Goal: Check status: Check status

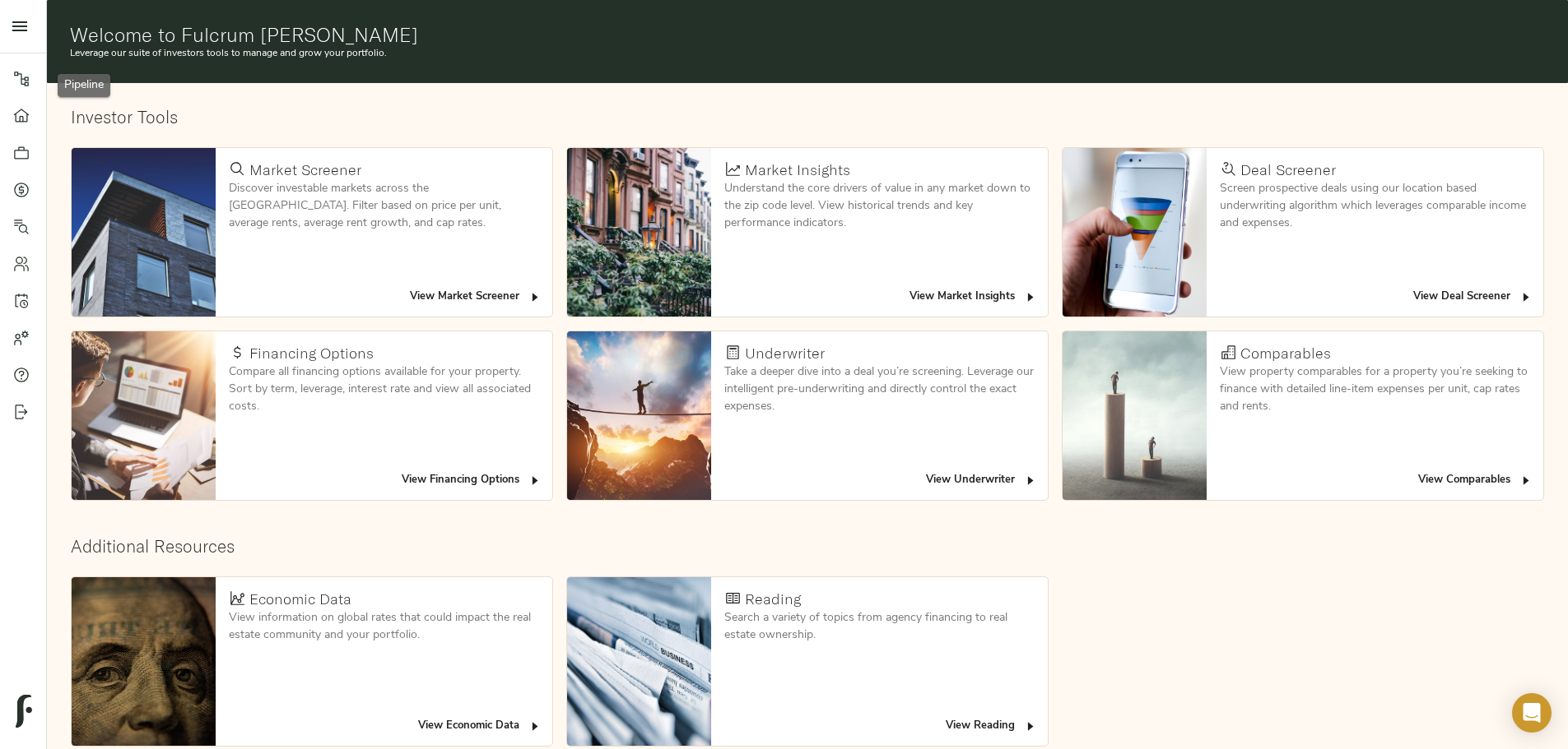
click at [7, 75] on link "Pipeline" at bounding box center [23, 78] width 46 height 37
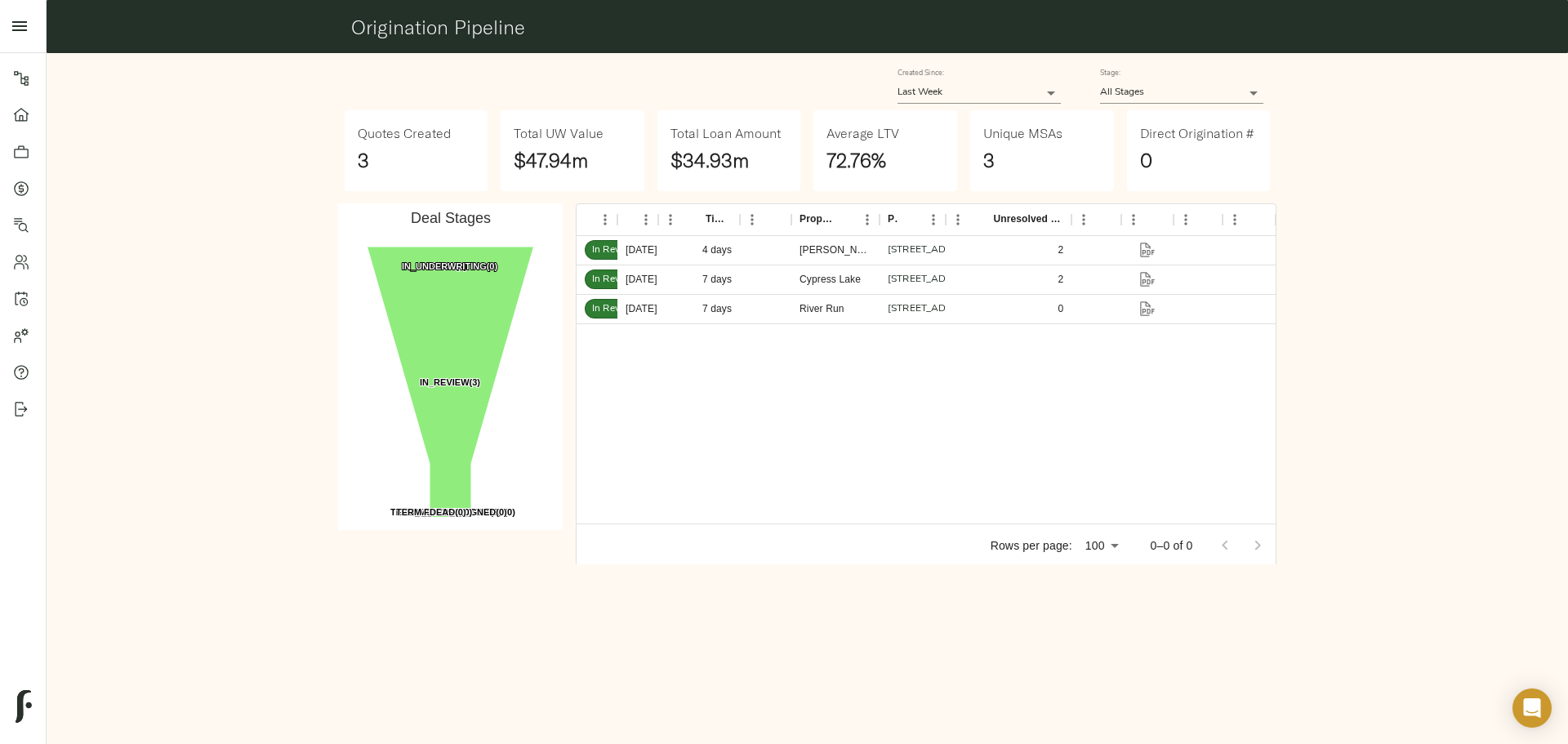
click at [1140, 93] on body "Fulcrum Lending Pipeline Dashboard Portfolio Quotes Search Users Activity Accou…" at bounding box center [784, 372] width 1568 height 744
click at [1149, 143] on li "In Underwriting" at bounding box center [1182, 141] width 164 height 24
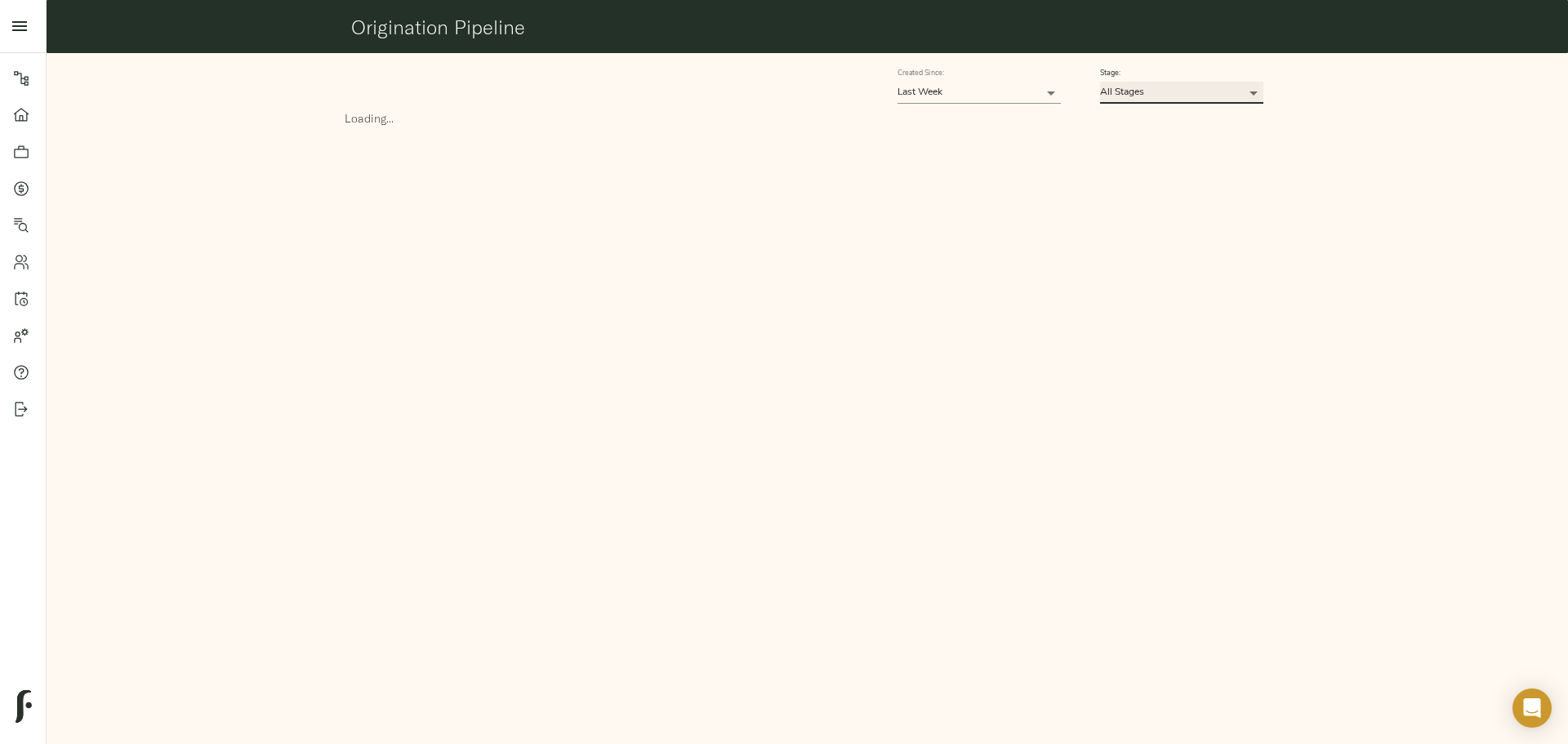
type input "IN_UNDERWRITING"
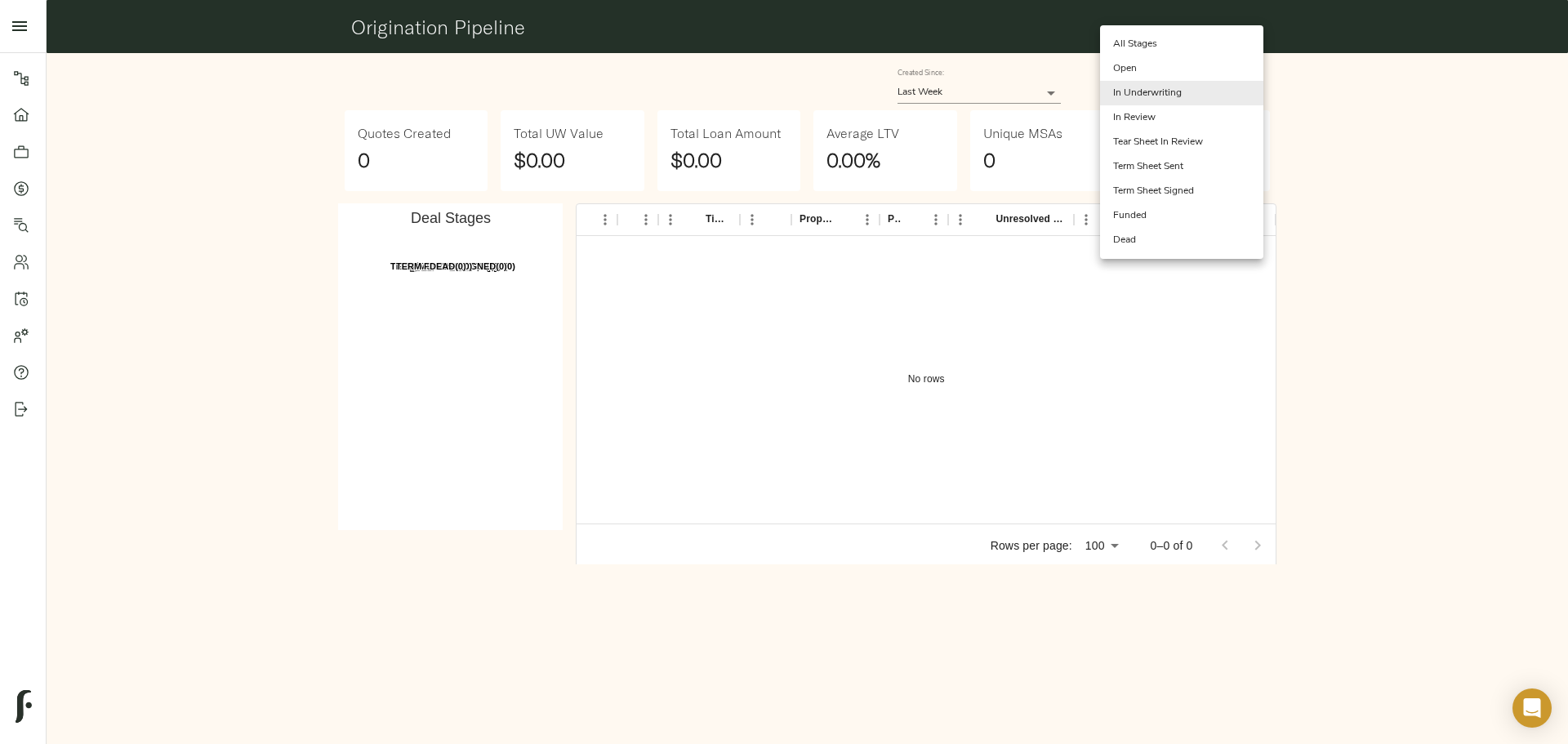
click at [1141, 89] on body "Fulcrum Lending Pipeline Dashboard Portfolio Quotes Search Users Activity Accou…" at bounding box center [784, 372] width 1568 height 744
click at [1292, 135] on div at bounding box center [784, 372] width 1568 height 744
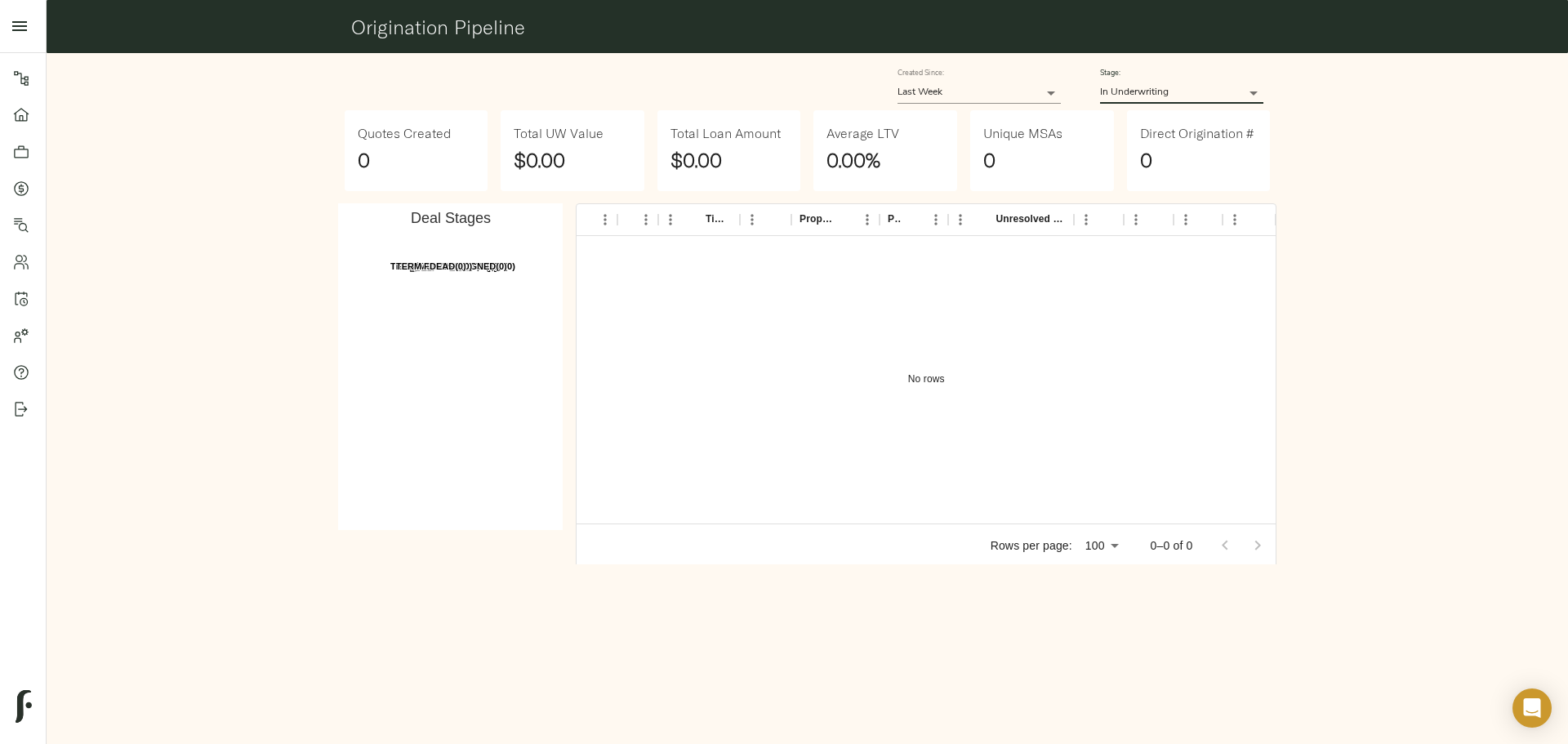
click at [1065, 91] on div "Created Since: Last Week 7" at bounding box center [979, 86] width 202 height 74
click at [1029, 93] on body "Fulcrum Lending Pipeline Dashboard Portfolio Quotes Search Users Activity Accou…" at bounding box center [784, 372] width 1568 height 744
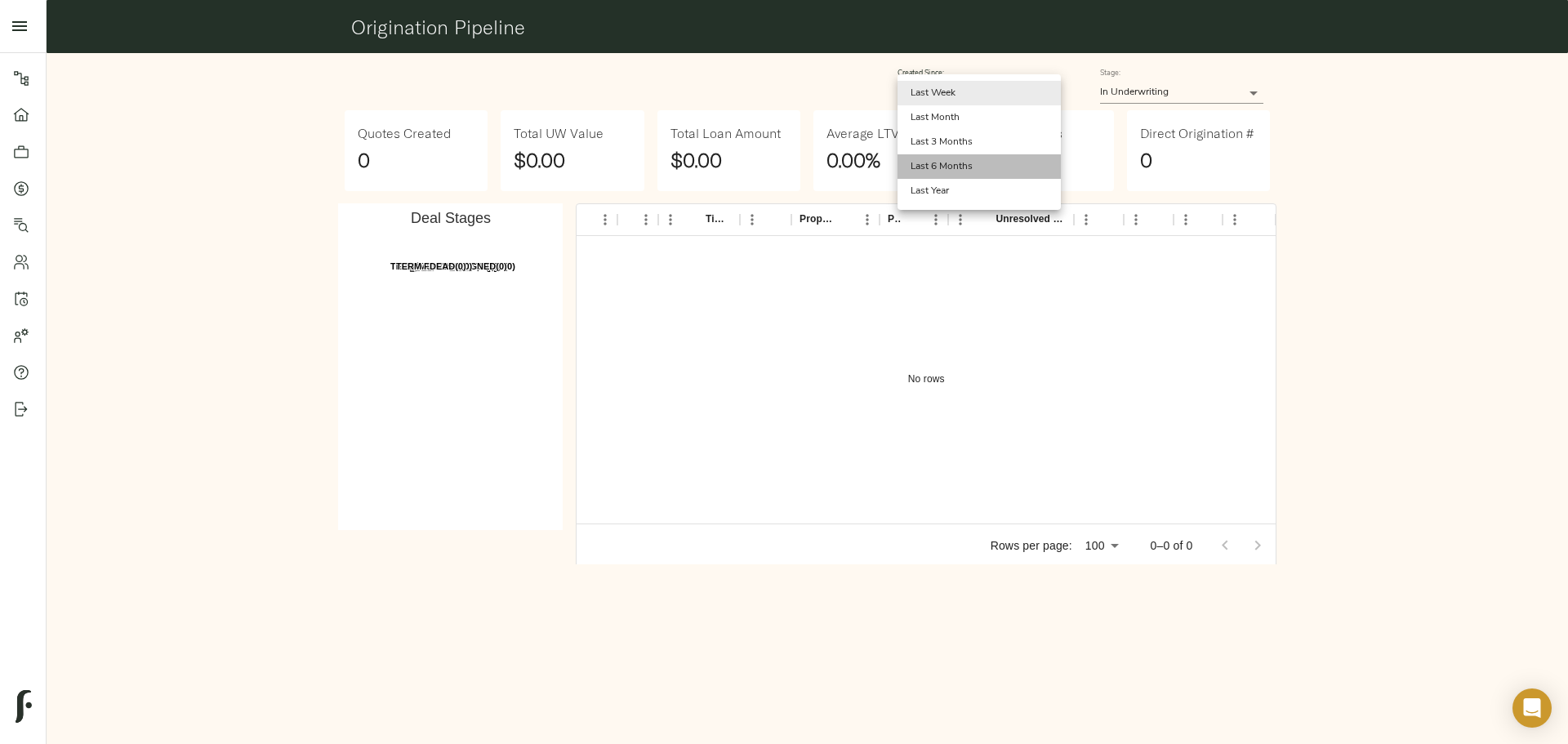
click at [986, 173] on li "Last 6 Months" at bounding box center [979, 167] width 164 height 24
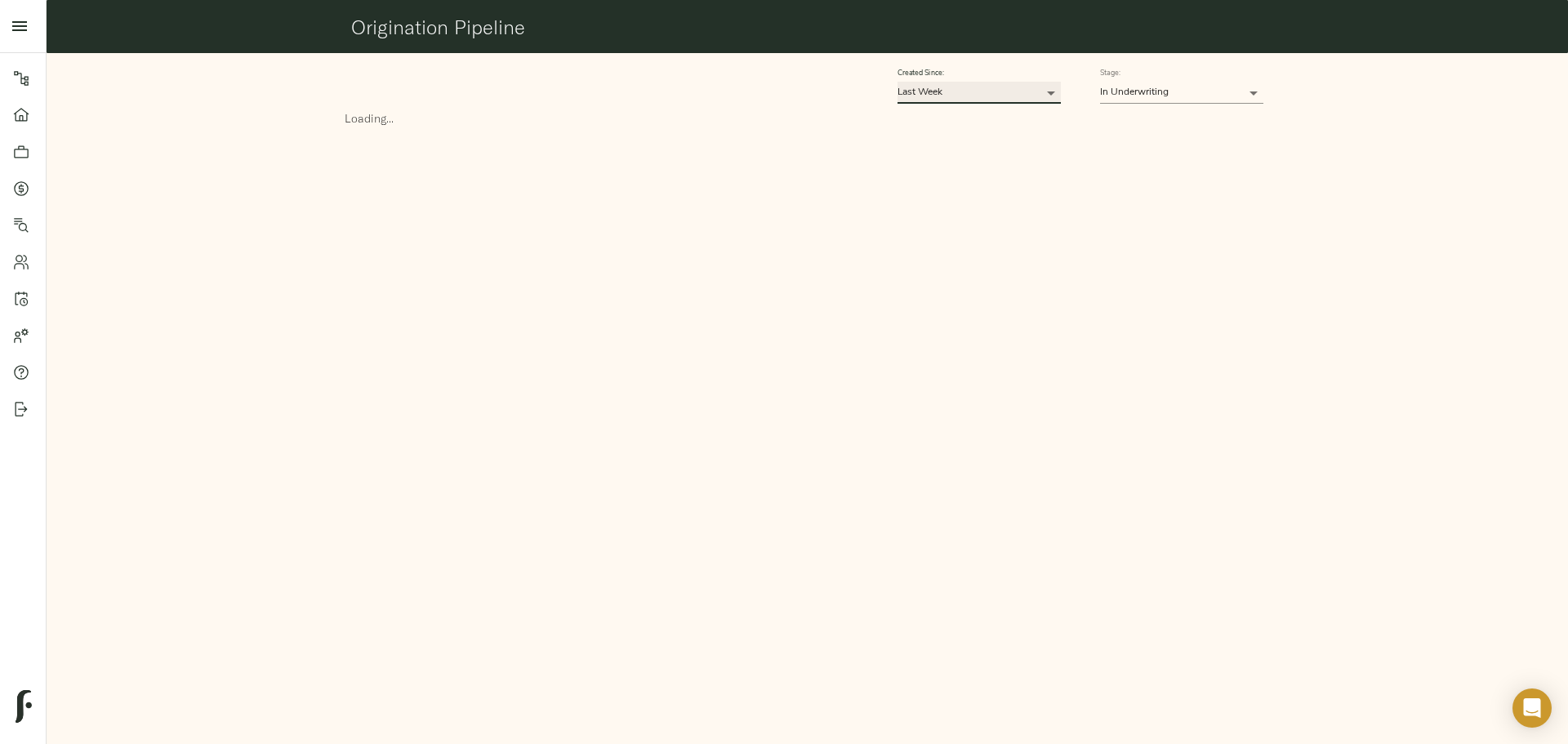
type input "180"
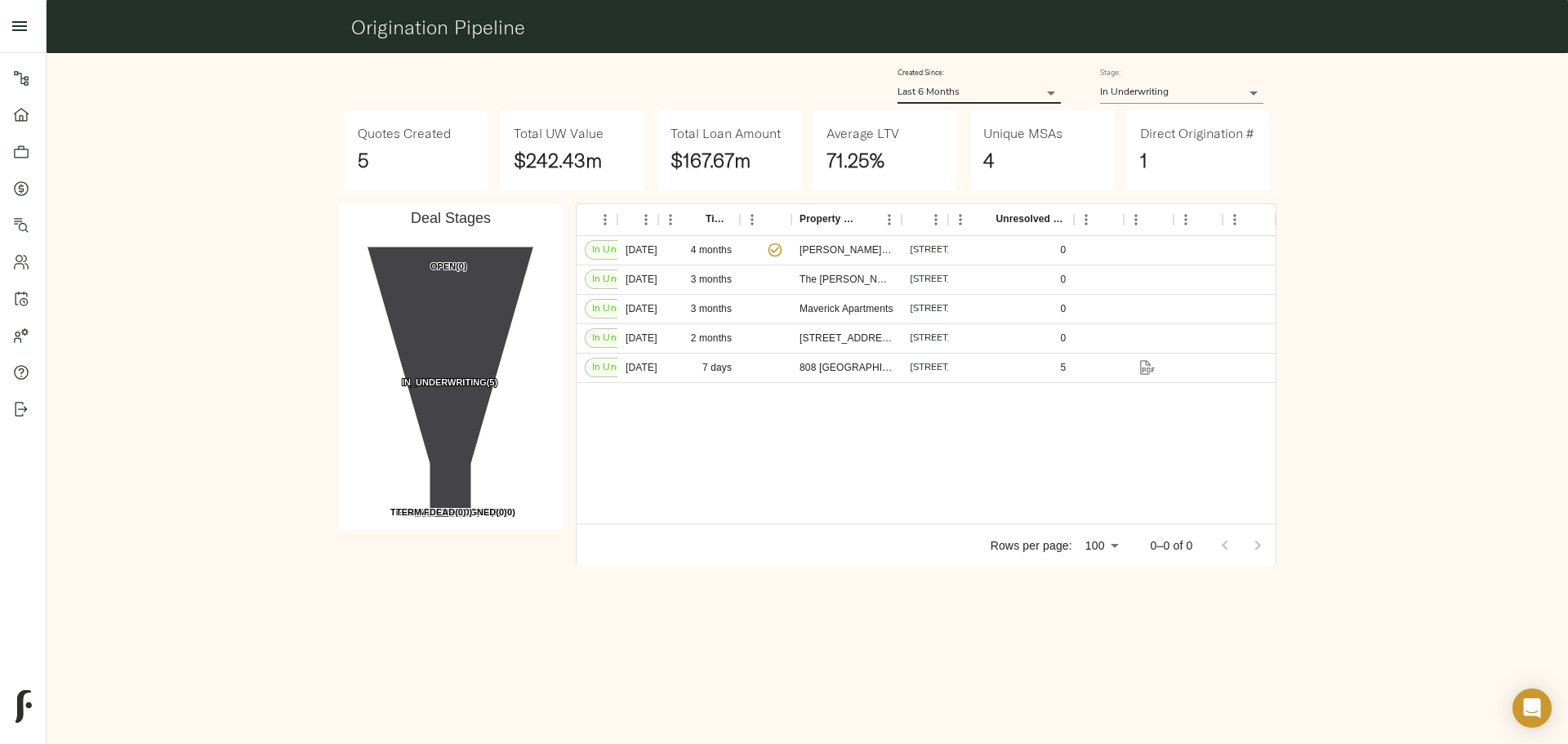
click at [1139, 93] on body "Fulcrum Lending Pipeline Dashboard Portfolio Quotes Search Users Activity Accou…" at bounding box center [784, 372] width 1568 height 744
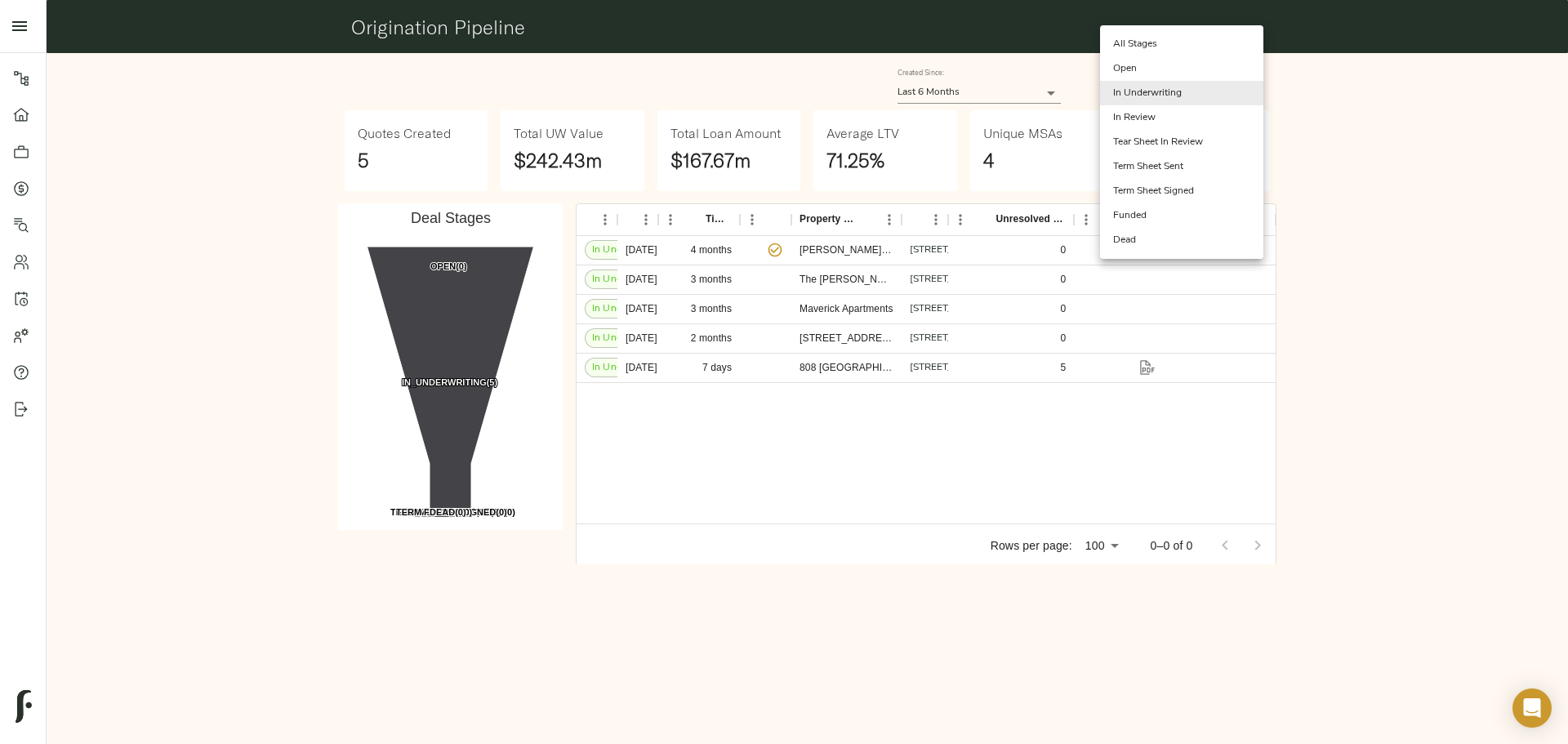
click at [1138, 38] on li "All Stages" at bounding box center [1182, 44] width 164 height 24
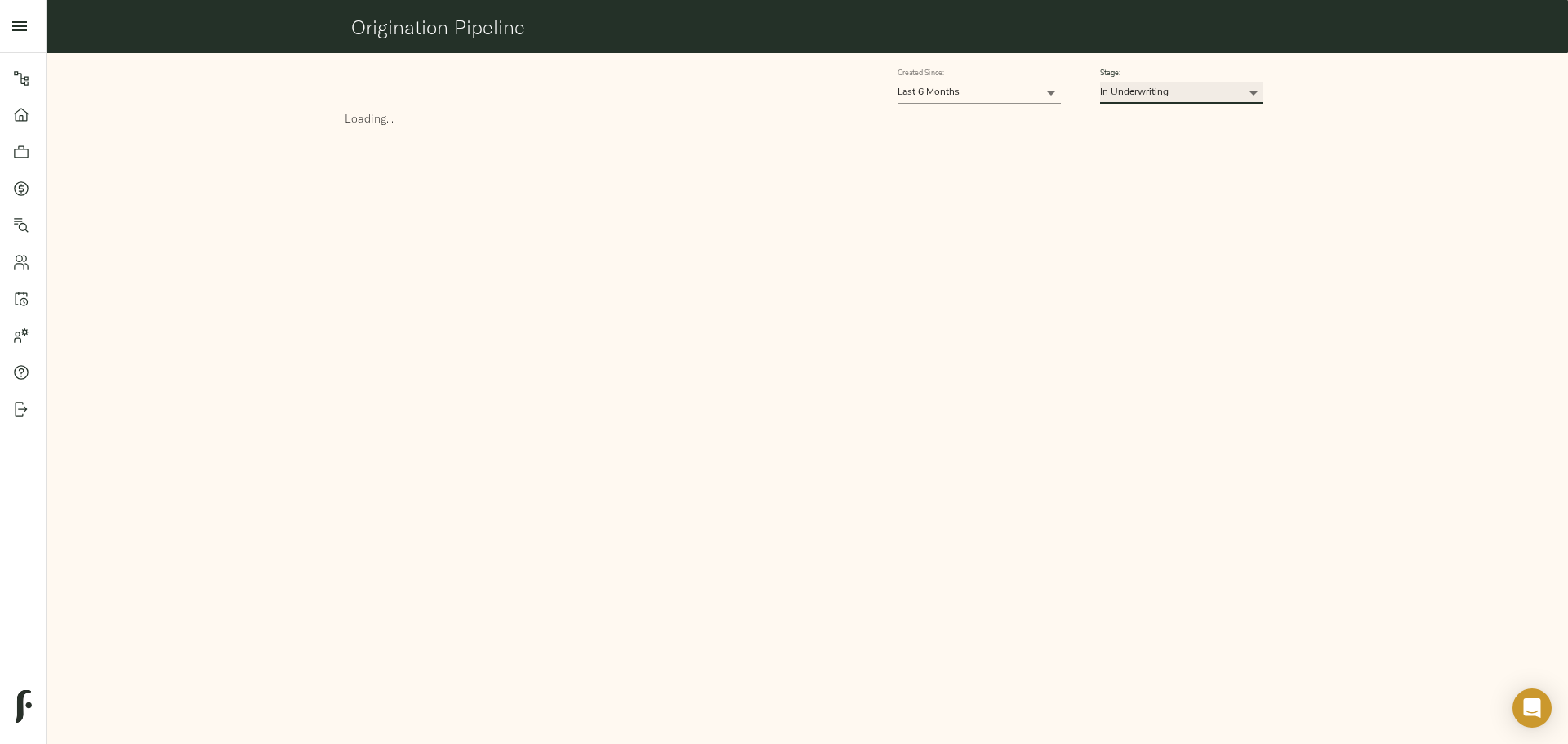
type input "ALL"
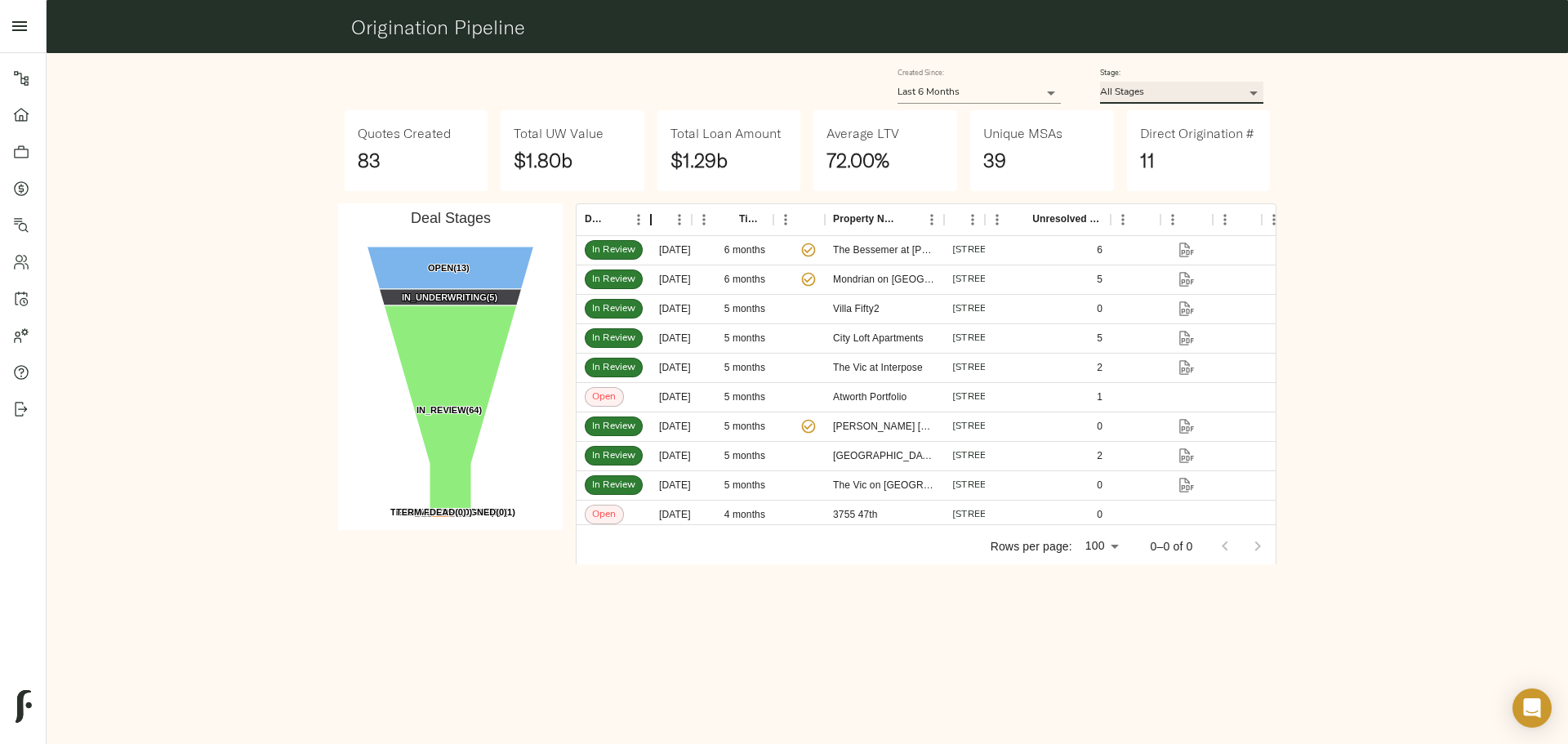
drag, startPoint x: 619, startPoint y: 226, endPoint x: 675, endPoint y: 227, distance: 56.0
click at [661, 227] on div "Deal Stage" at bounding box center [651, 219] width 19 height 32
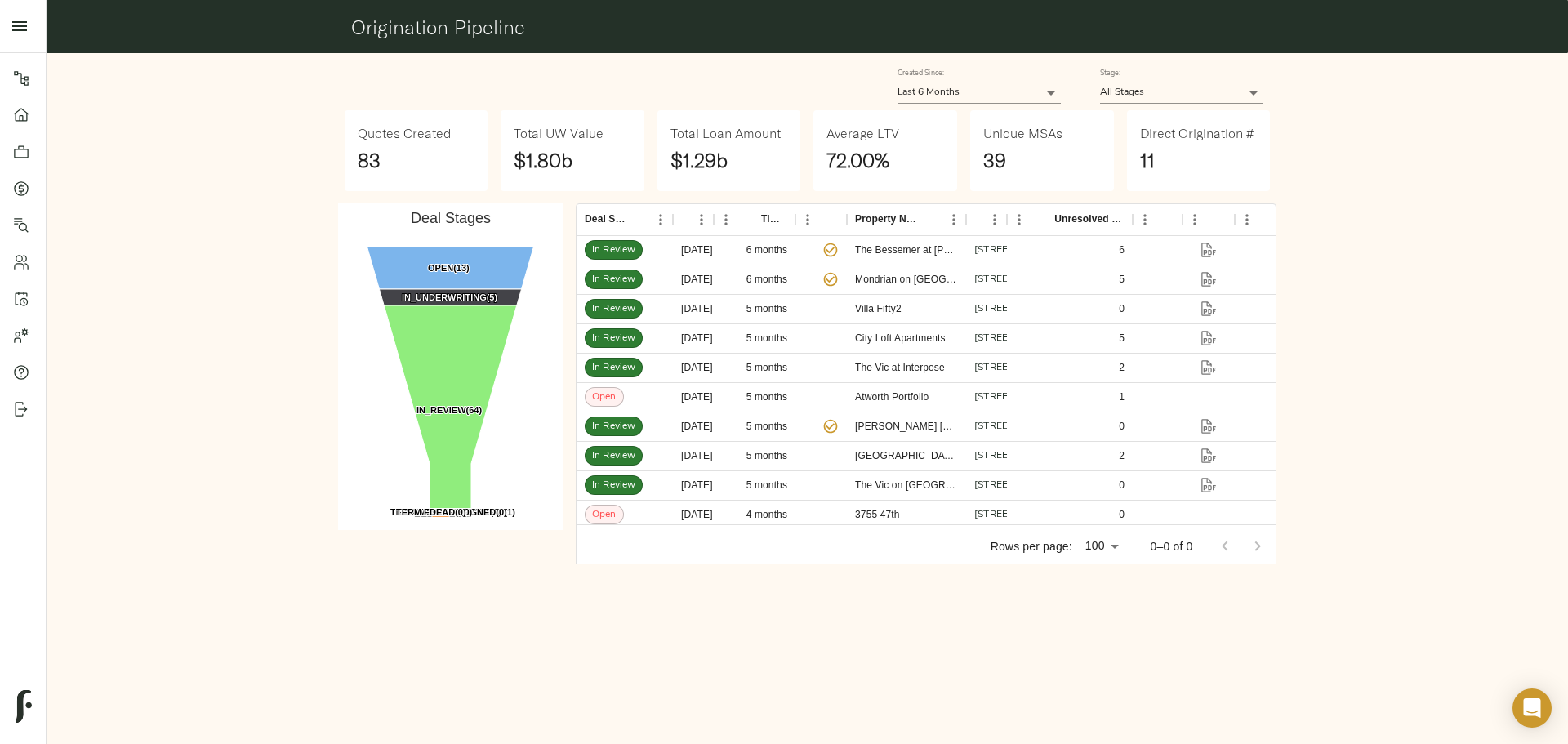
click at [18, 29] on icon "open drawer" at bounding box center [19, 26] width 15 height 10
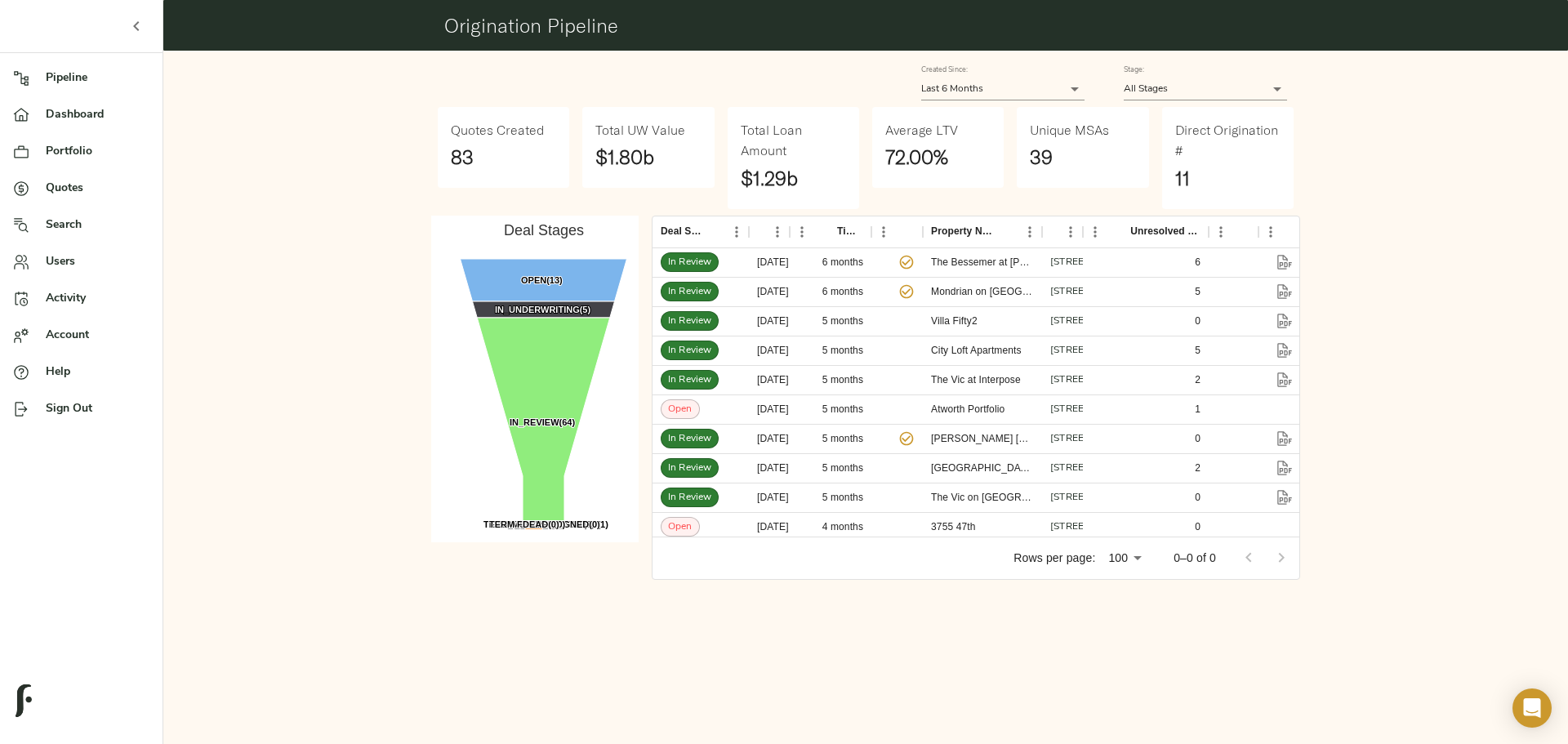
click at [256, 95] on div "Created Since: Last 6 Months 180 Stage: All Stages ALL Quotes Created 83 Total …" at bounding box center [865, 316] width 1418 height 543
click at [136, 22] on icon "button" at bounding box center [136, 26] width 19 height 19
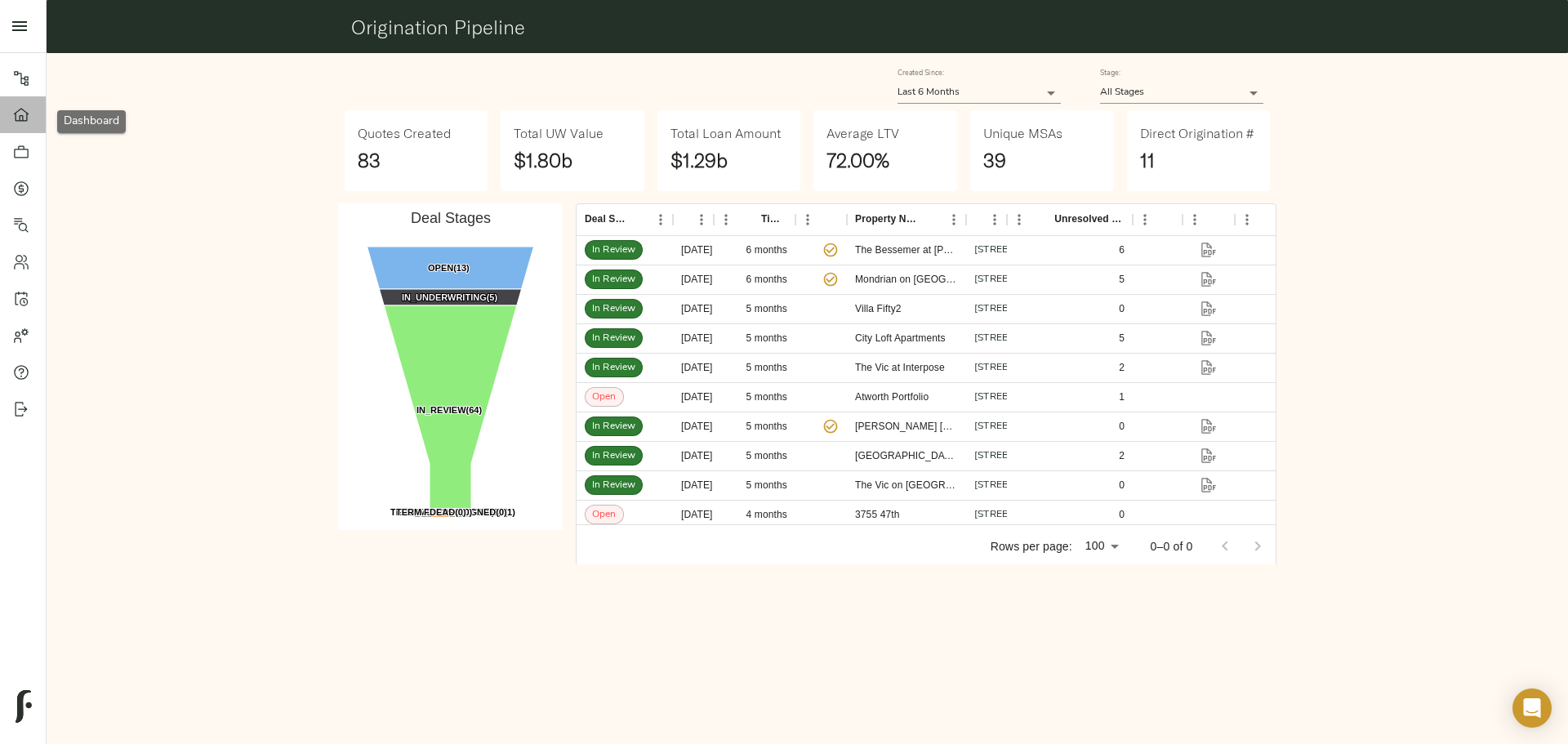
click at [13, 125] on link "Dashboard" at bounding box center [22, 115] width 46 height 37
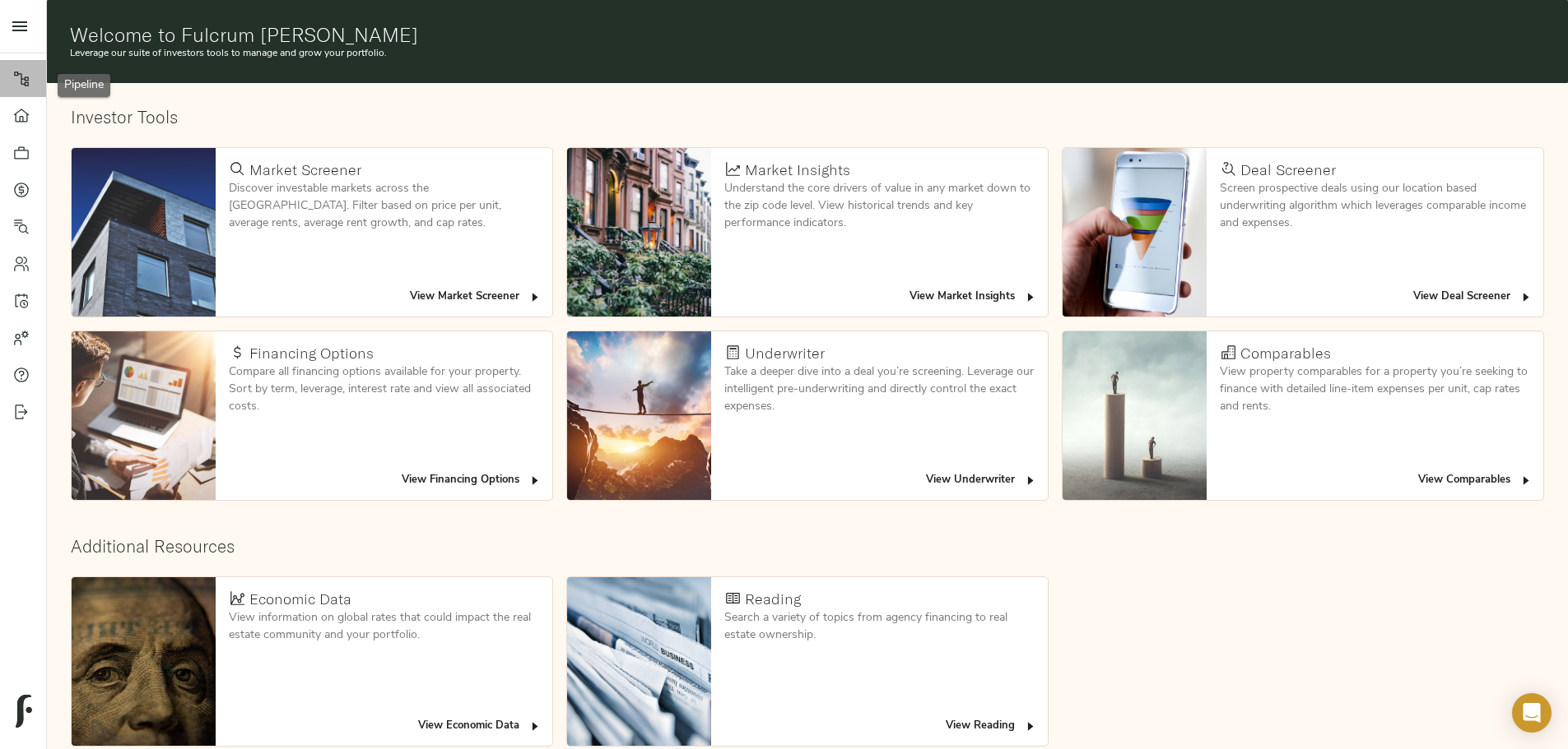
click at [27, 80] on icon at bounding box center [21, 78] width 15 height 15
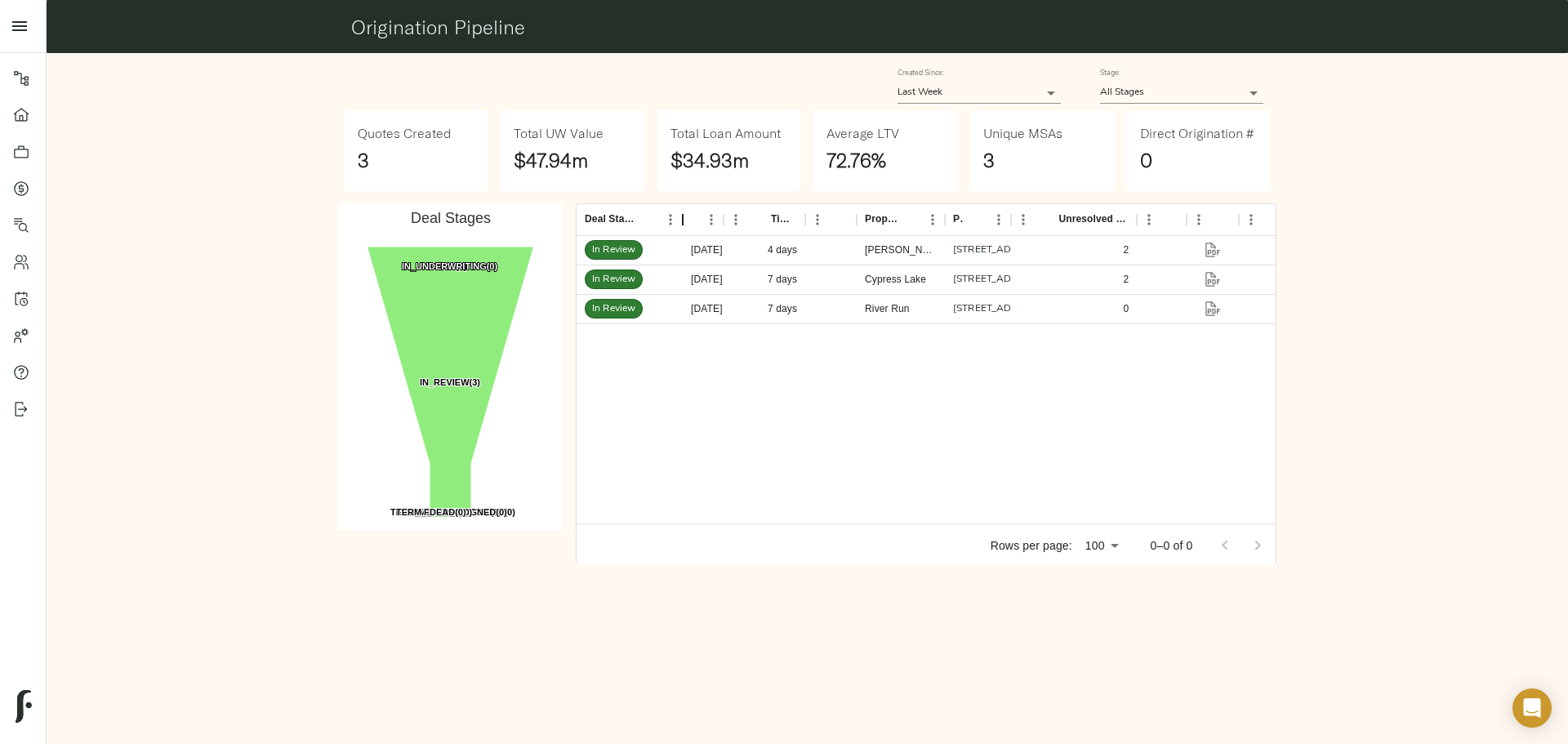
drag, startPoint x: 618, startPoint y: 226, endPoint x: 683, endPoint y: 228, distance: 65.0
click at [683, 228] on div "Deal Stage" at bounding box center [682, 219] width 19 height 32
drag, startPoint x: 682, startPoint y: 228, endPoint x: 708, endPoint y: 228, distance: 26.0
click at [708, 228] on div "Deal Stage" at bounding box center [708, 219] width 19 height 32
click at [864, 201] on div "Deal Stage Created At Time In Stage Direct? Property Name Property Address Unre…" at bounding box center [926, 386] width 713 height 378
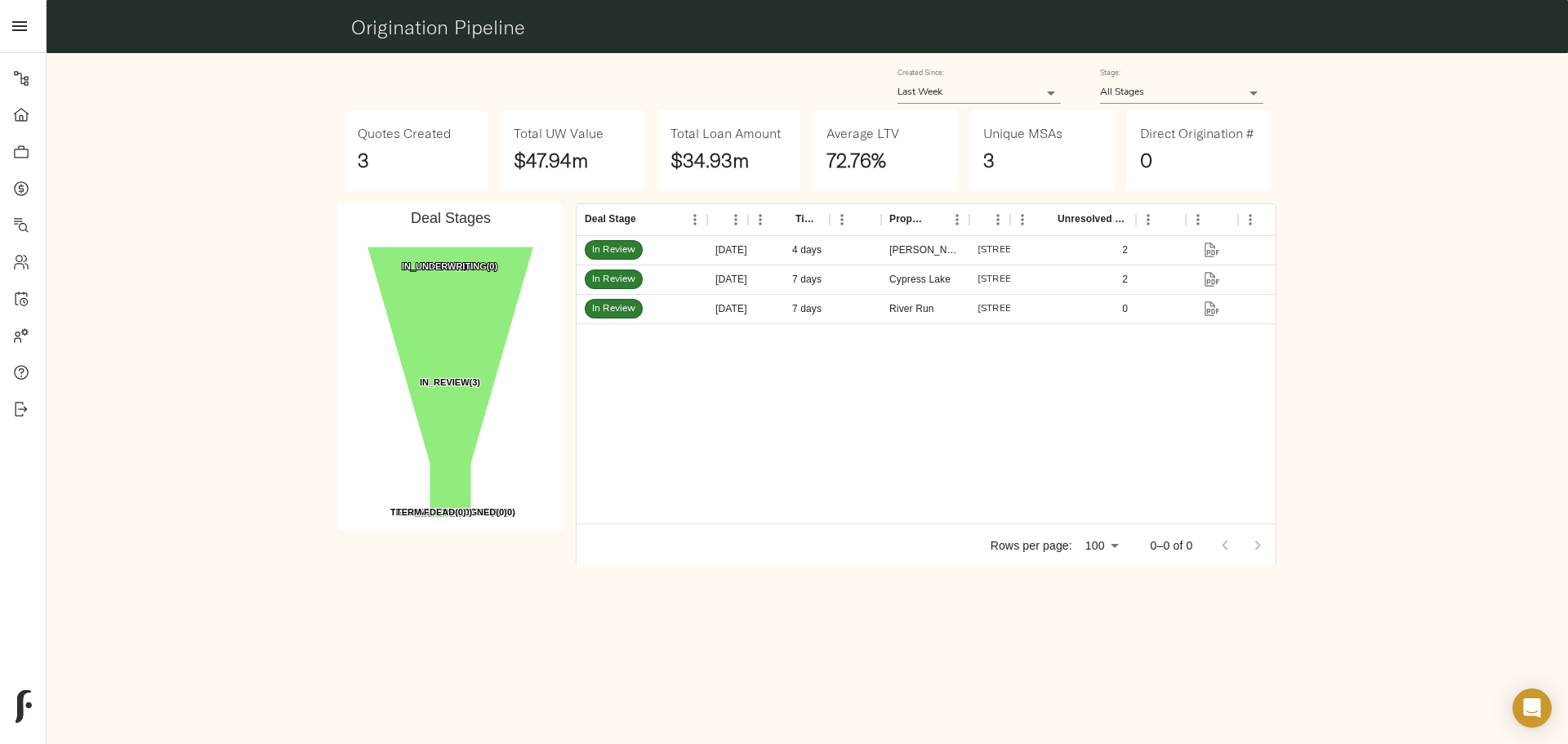
click at [569, 256] on div "Deal Stage Created At Time In Stage Direct? Property Name Property Address Unre…" at bounding box center [926, 386] width 713 height 378
click at [927, 89] on body "Fulcrum Lending Pipeline Dashboard Portfolio Quotes Search Users Activity Accou…" at bounding box center [784, 372] width 1568 height 744
click at [916, 139] on li "Last 3 Months" at bounding box center [979, 141] width 164 height 24
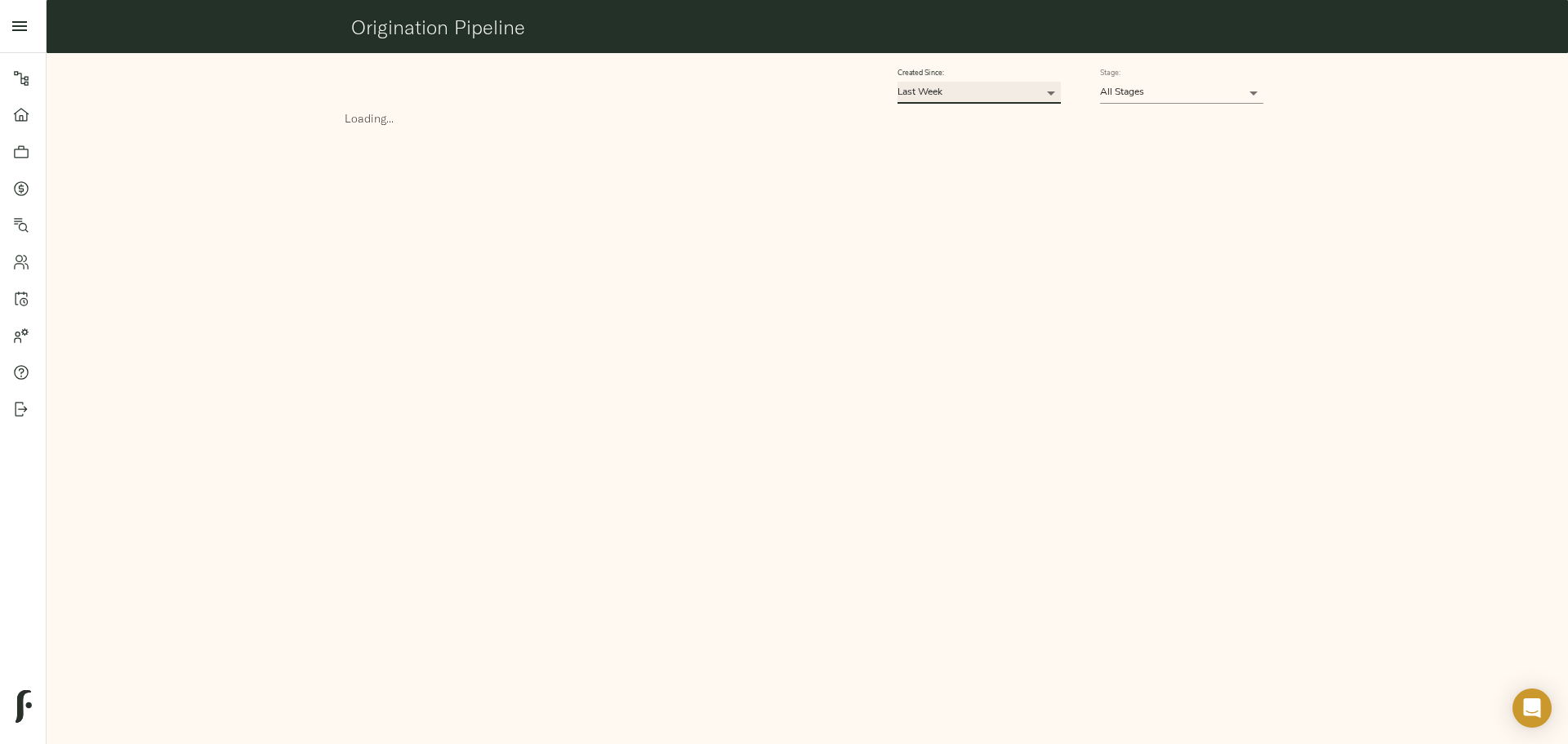
type input "90"
